Goal: Register for event/course

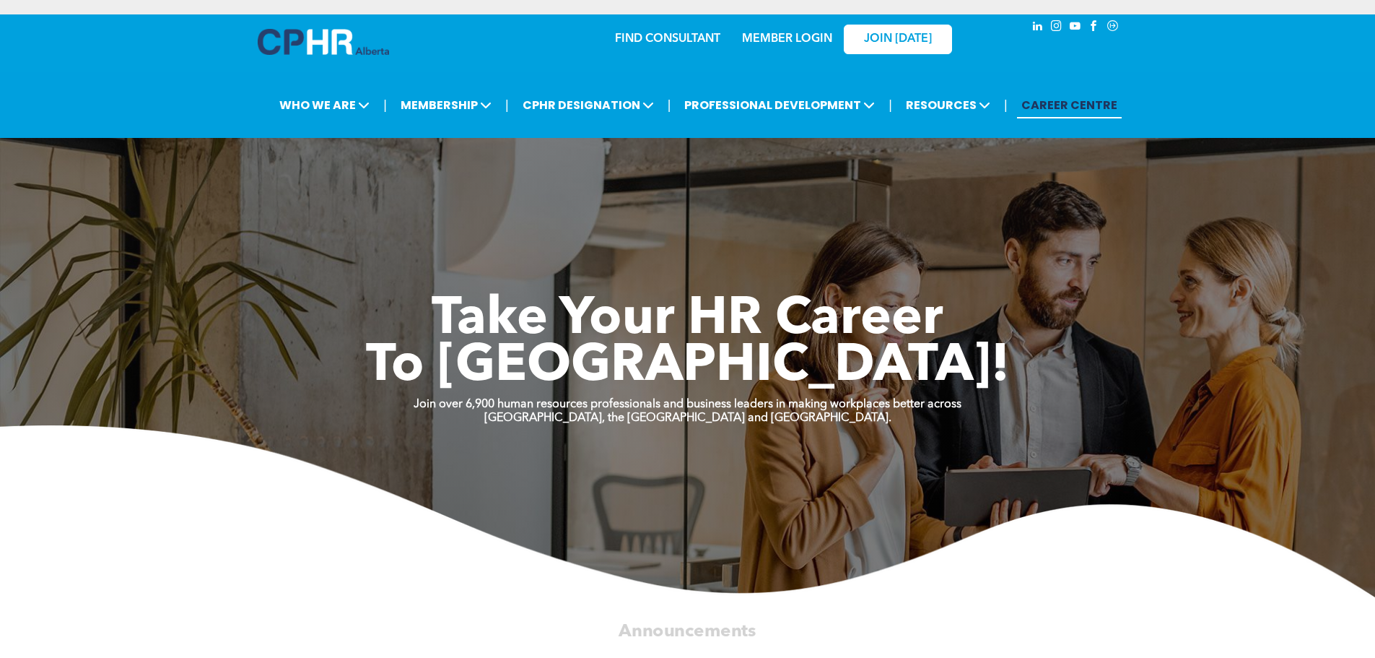
click at [769, 40] on link "MEMBER LOGIN" at bounding box center [787, 39] width 90 height 12
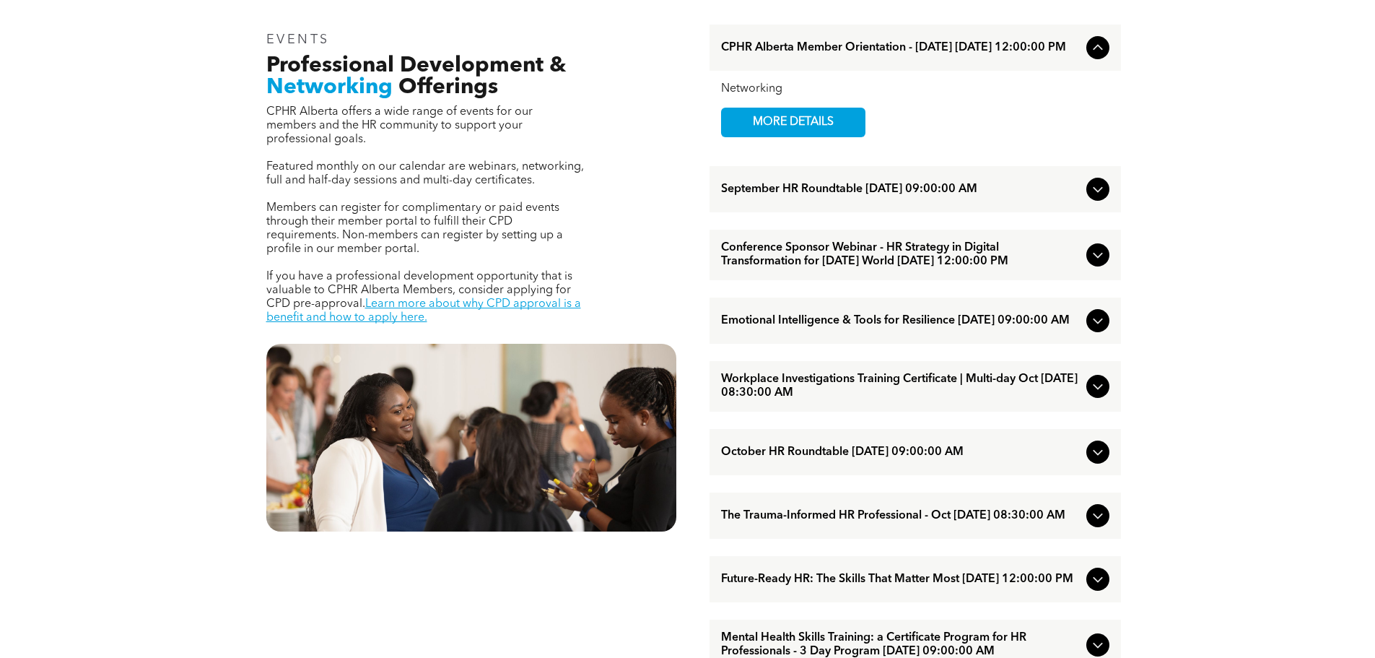
scroll to position [505, 0]
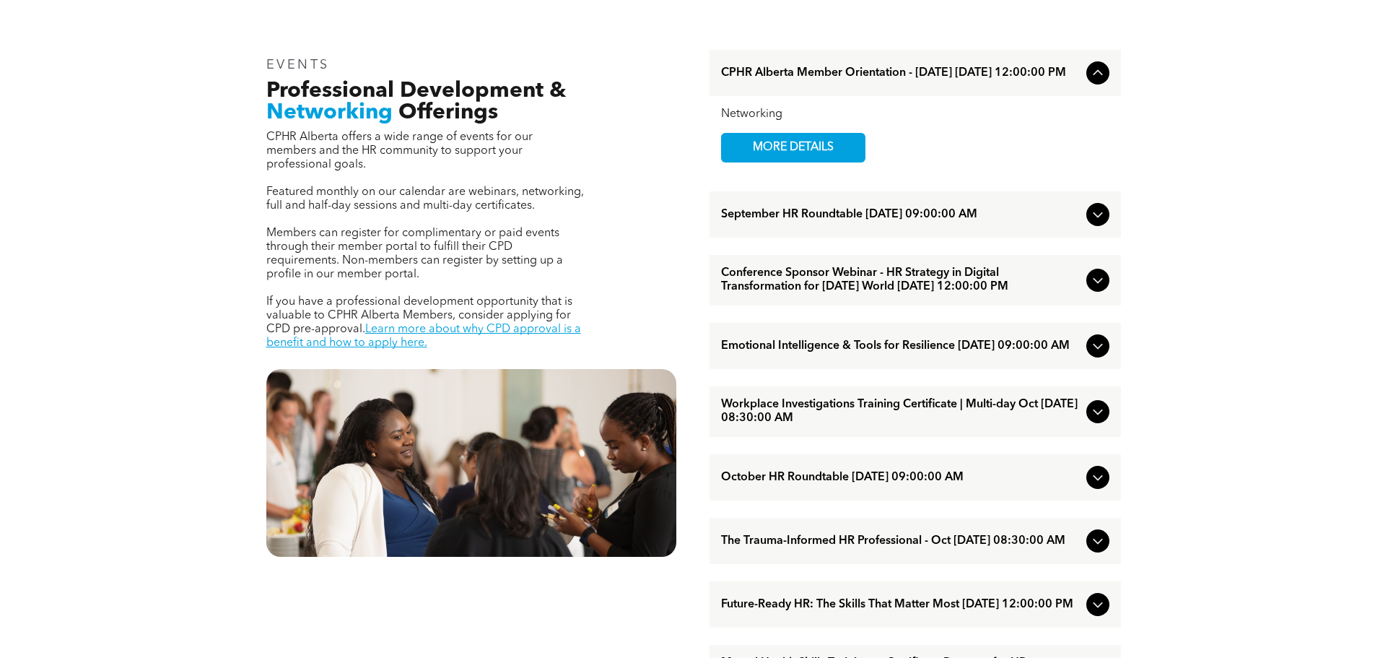
click at [840, 294] on span "Conference Sponsor Webinar - HR Strategy in Digital Transformation for Today’s …" at bounding box center [900, 279] width 359 height 27
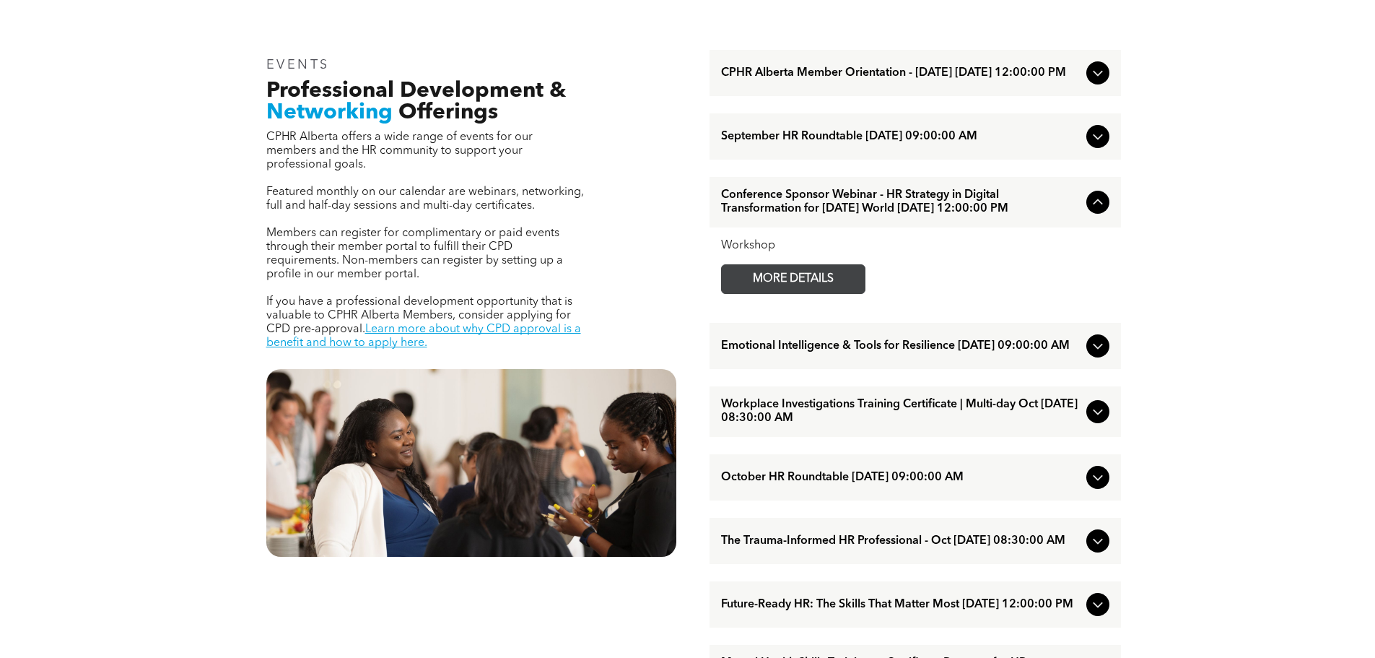
click at [819, 293] on span "MORE DETAILS" at bounding box center [793, 279] width 114 height 28
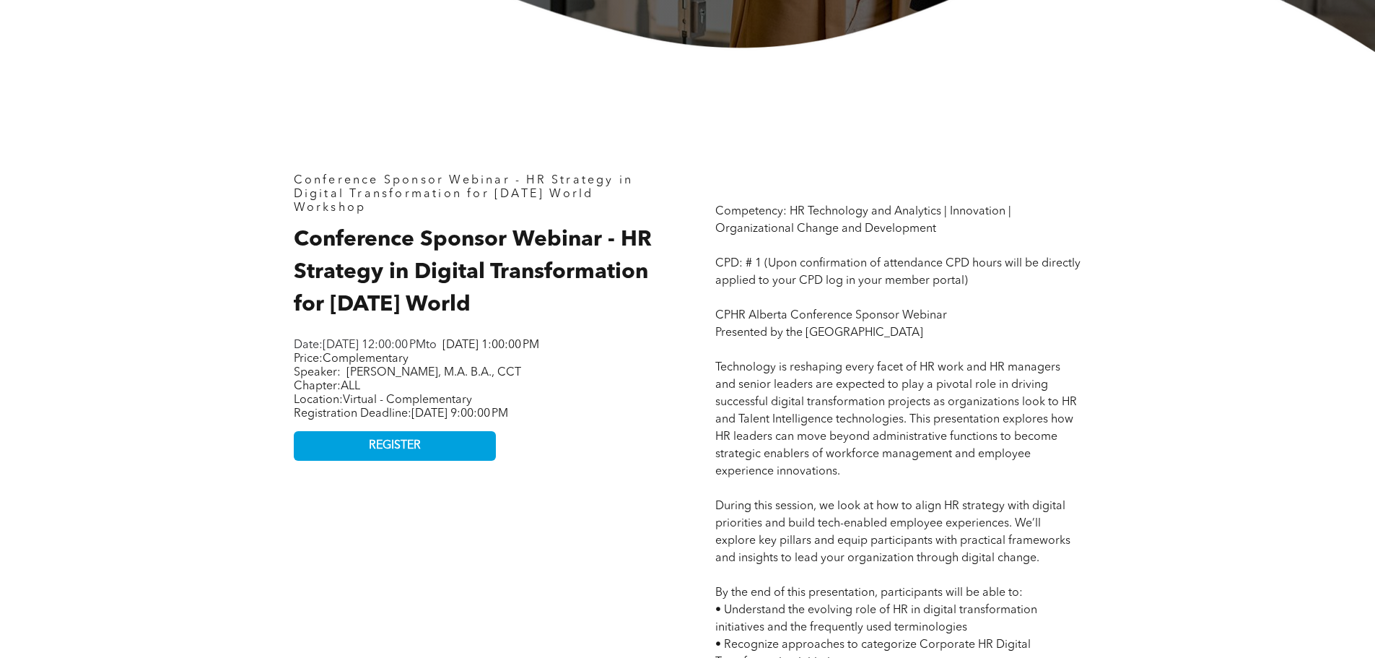
scroll to position [866, 0]
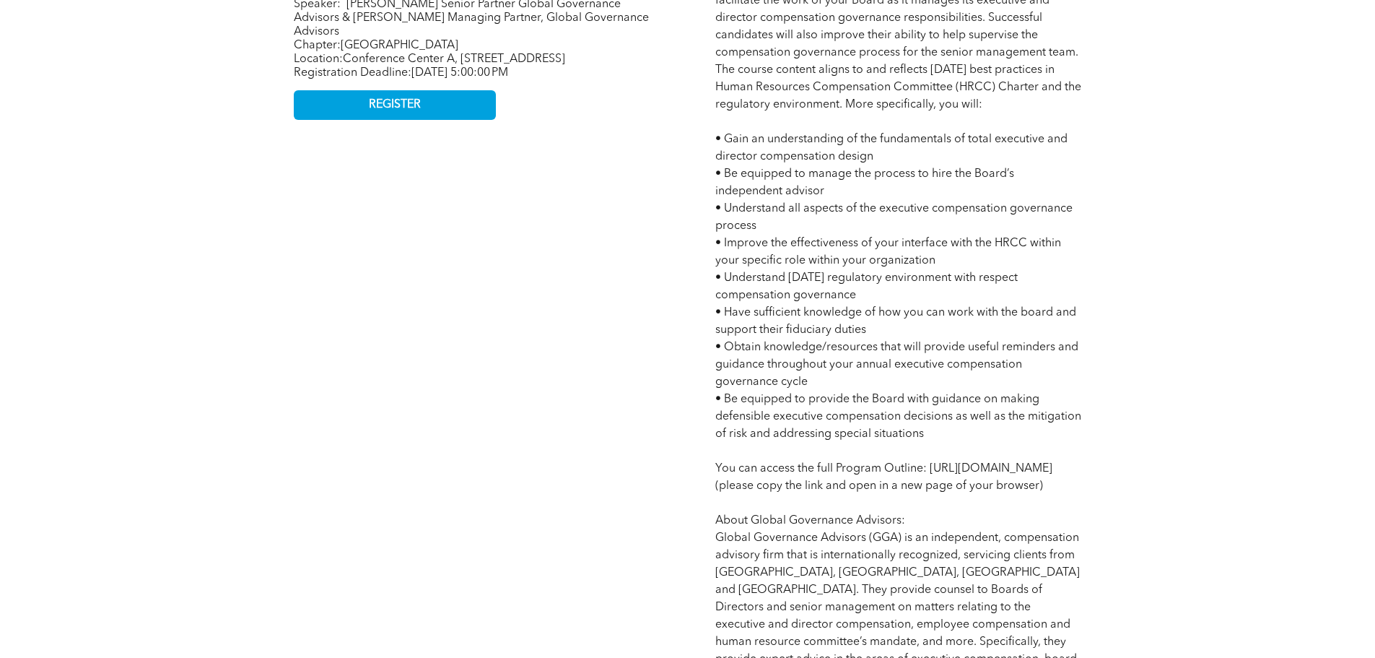
scroll to position [938, 0]
